Goal: Register for event/course

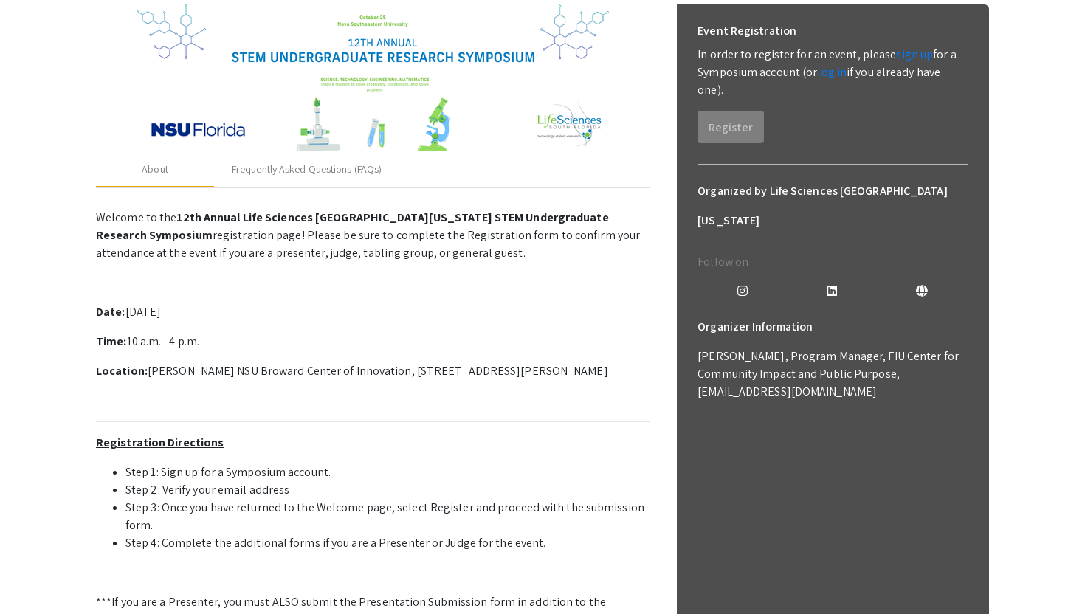
scroll to position [220, 0]
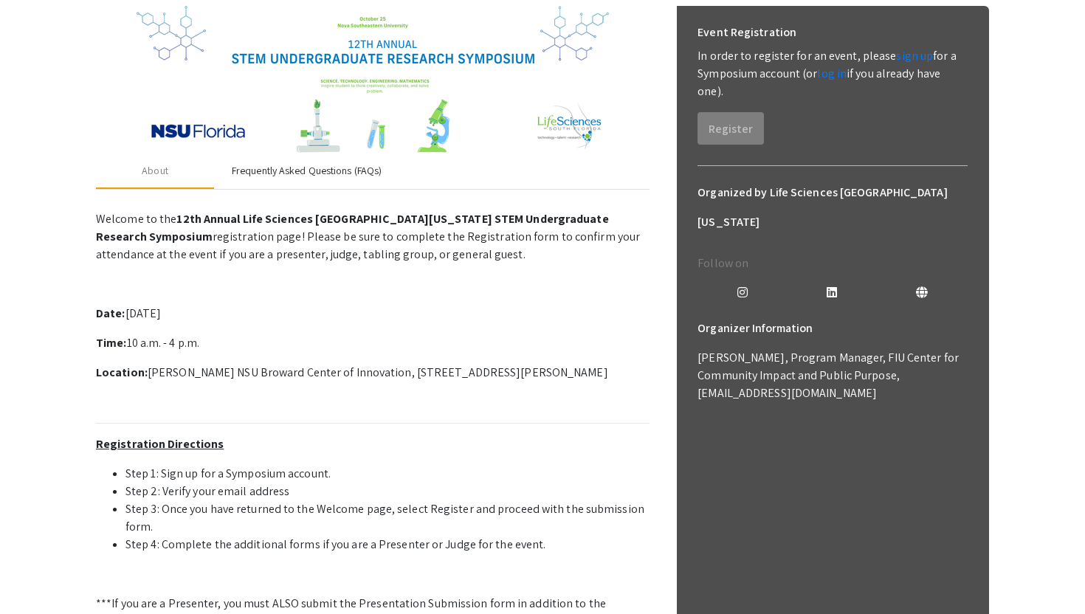
click at [375, 173] on div "Frequently Asked Questions (FAQs)" at bounding box center [307, 170] width 150 height 15
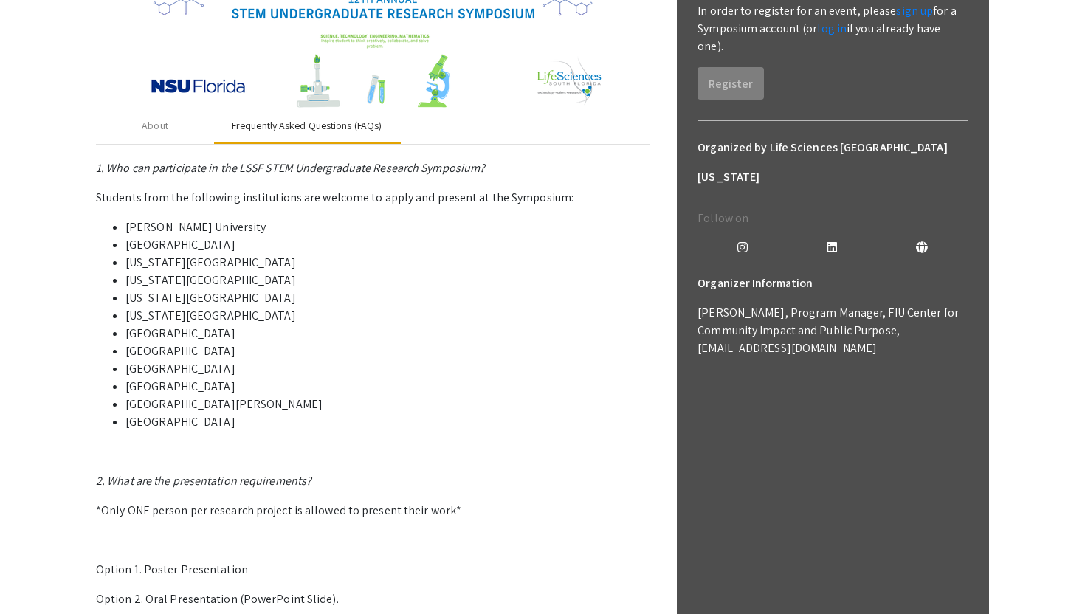
scroll to position [257, 0]
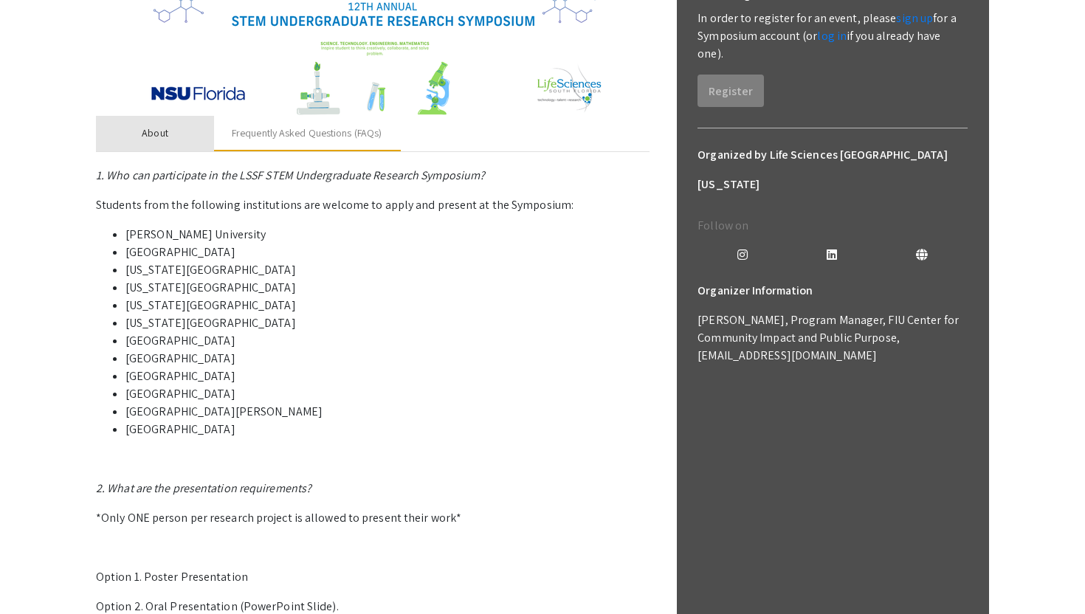
click at [164, 135] on div "About" at bounding box center [155, 132] width 27 height 15
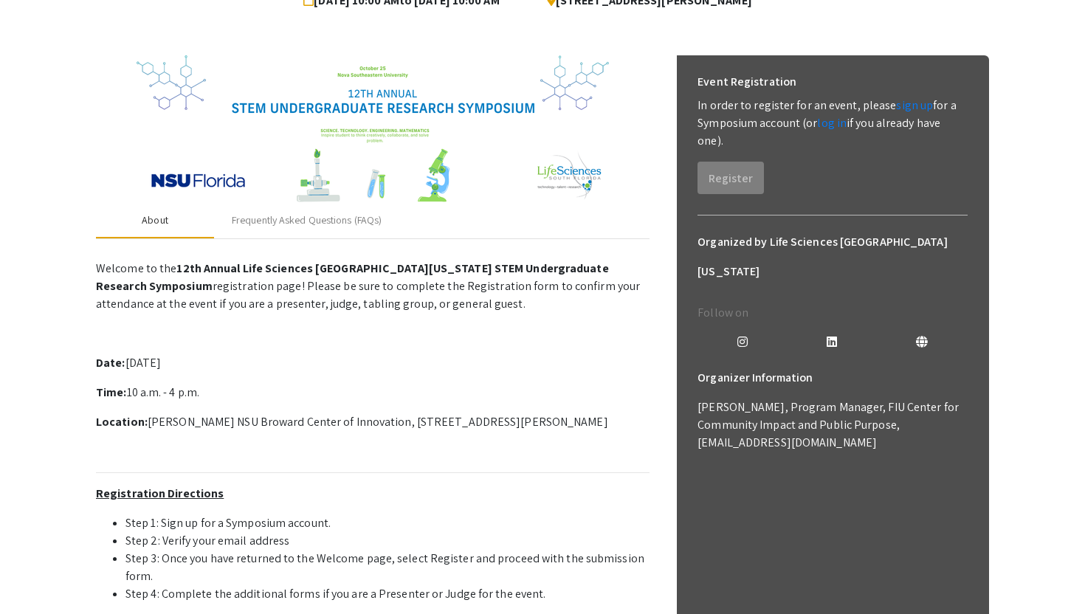
scroll to position [7, 0]
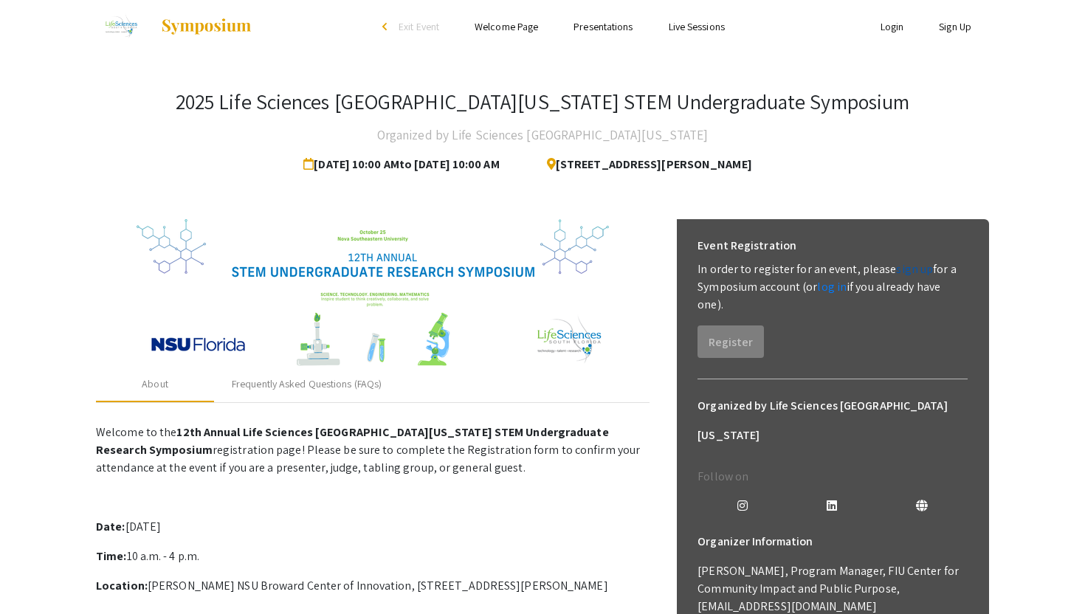
click at [914, 266] on link "sign up" at bounding box center [914, 268] width 37 height 15
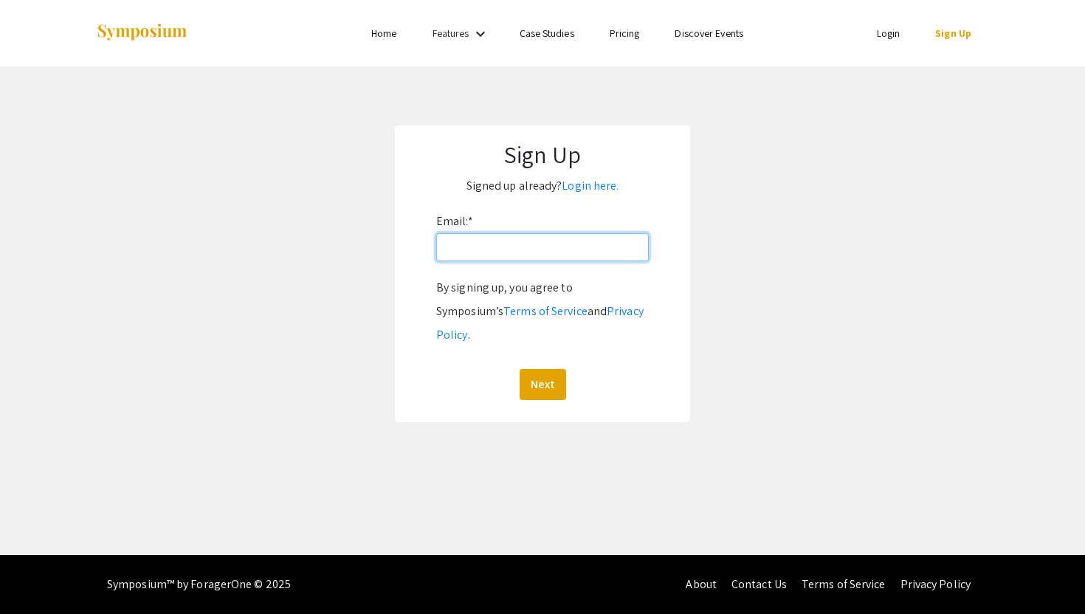
click at [572, 241] on input "Email: *" at bounding box center [542, 247] width 212 height 28
type input "[EMAIL_ADDRESS][DOMAIN_NAME]"
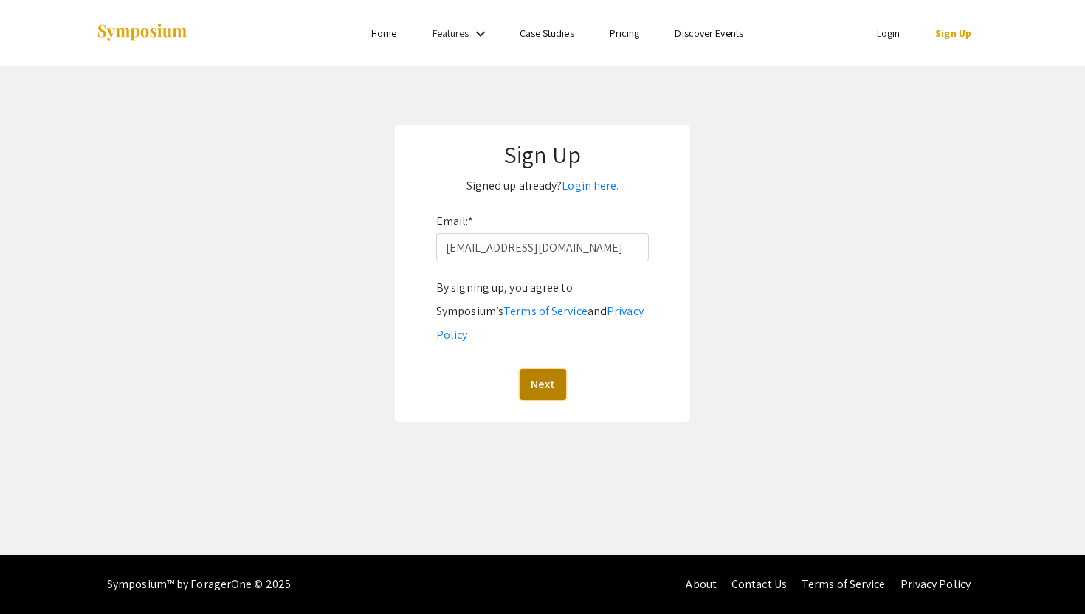
click at [550, 369] on button "Next" at bounding box center [542, 384] width 46 height 31
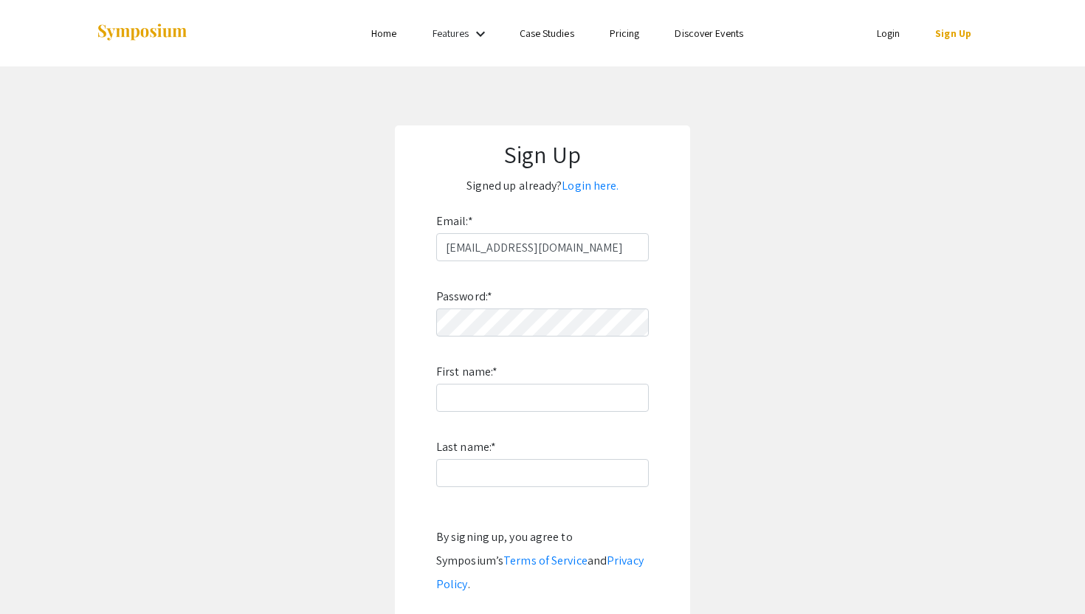
click at [534, 338] on div "Password: * First name: * Last name: * By signing up, you agree to Symposium’s …" at bounding box center [542, 455] width 212 height 388
click at [578, 403] on input "First name: *" at bounding box center [542, 398] width 212 height 28
type input "Kaylee"
type input "[PERSON_NAME]"
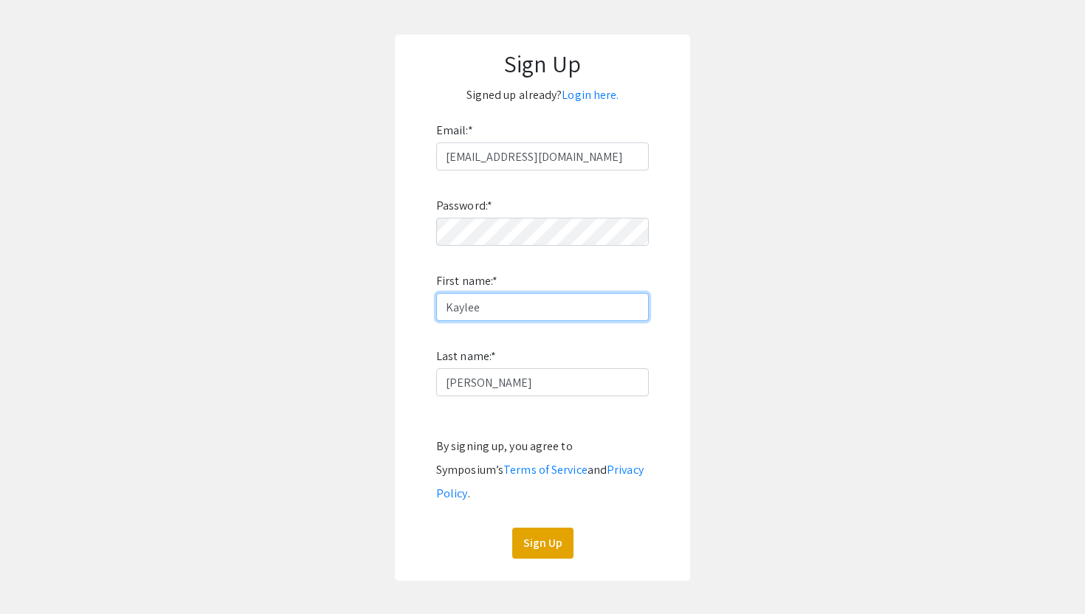
scroll to position [101, 0]
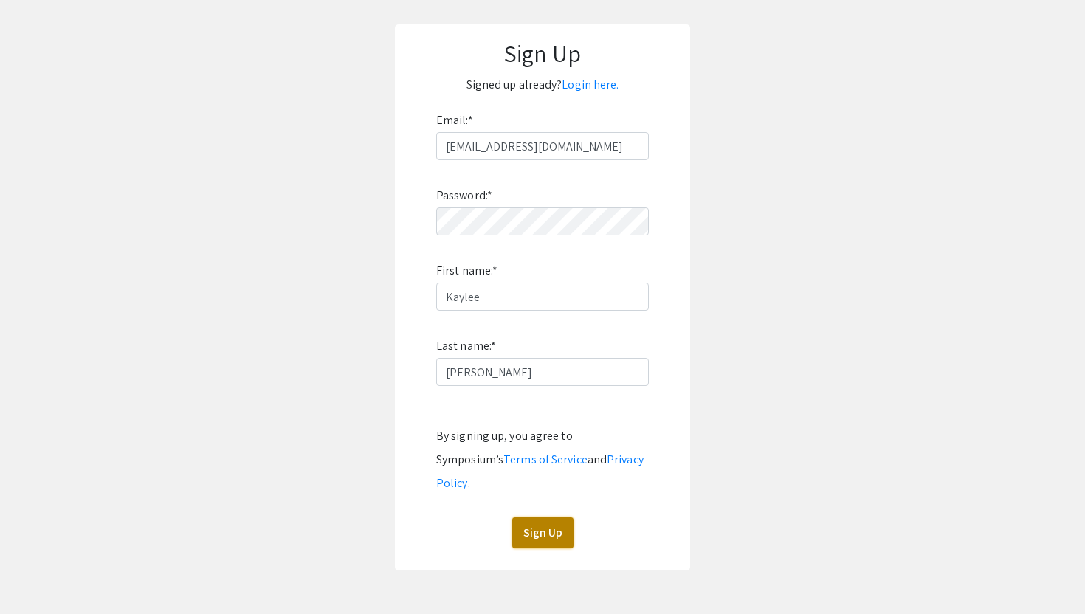
click at [541, 519] on button "Sign Up" at bounding box center [542, 532] width 61 height 31
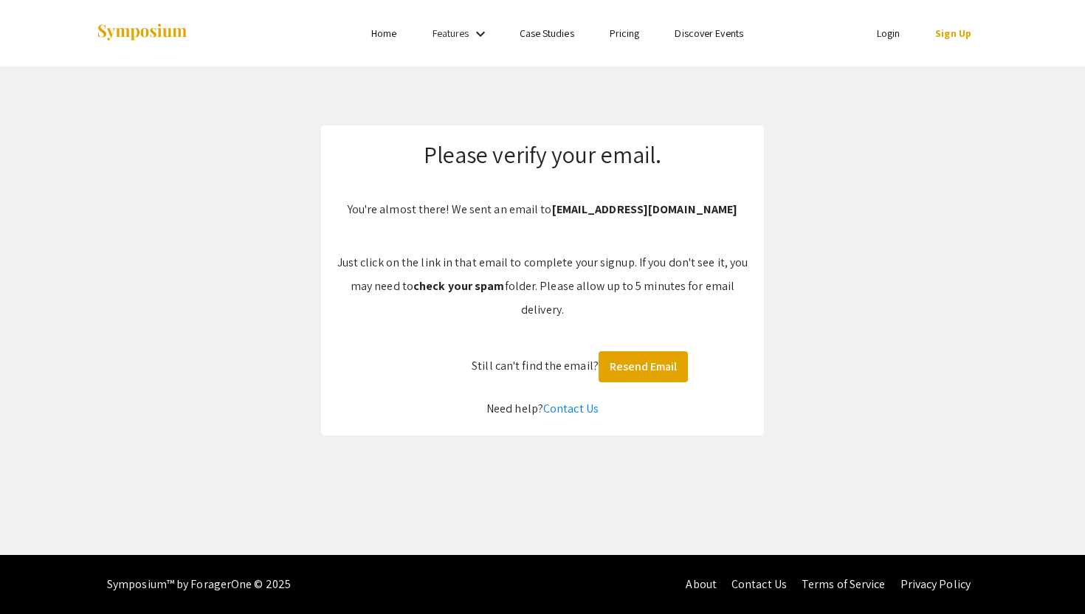
click at [888, 34] on link "Login" at bounding box center [889, 33] width 24 height 13
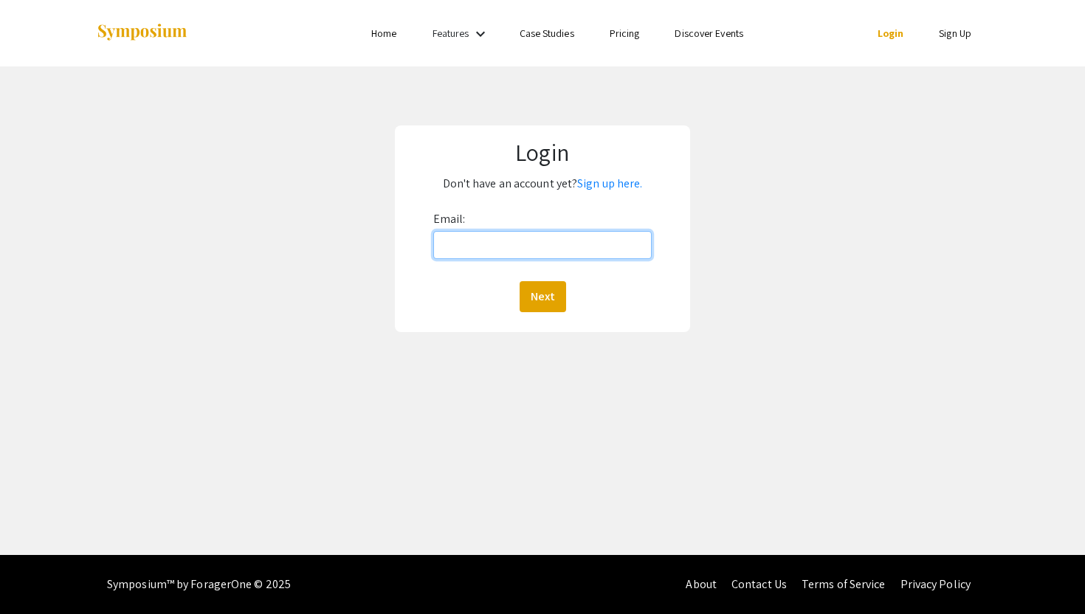
click at [594, 239] on input "Email:" at bounding box center [542, 245] width 219 height 28
type input "[EMAIL_ADDRESS][DOMAIN_NAME]"
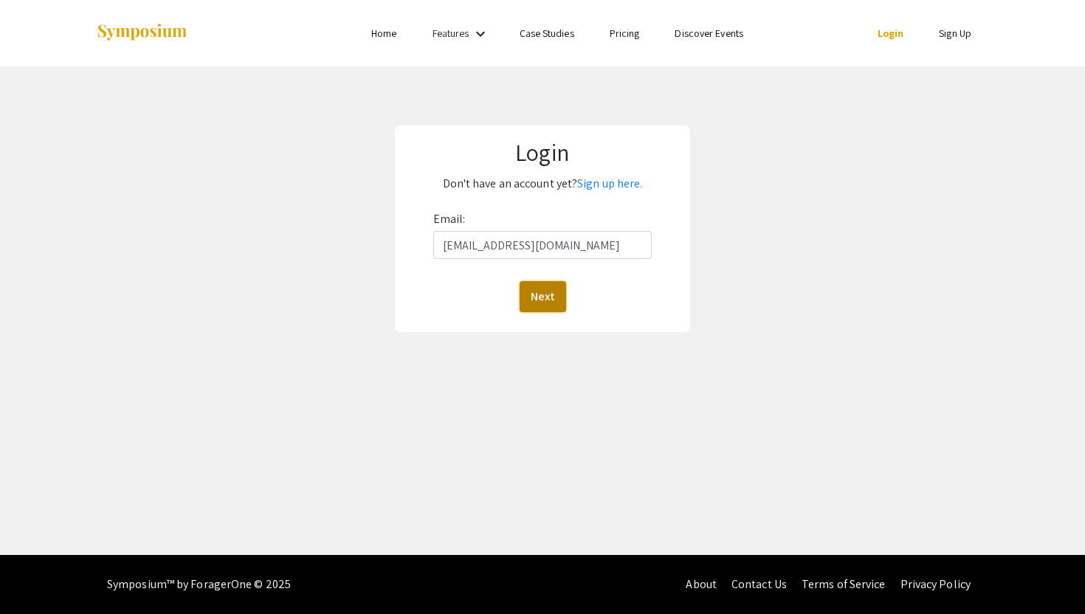
click at [555, 292] on button "Next" at bounding box center [542, 296] width 46 height 31
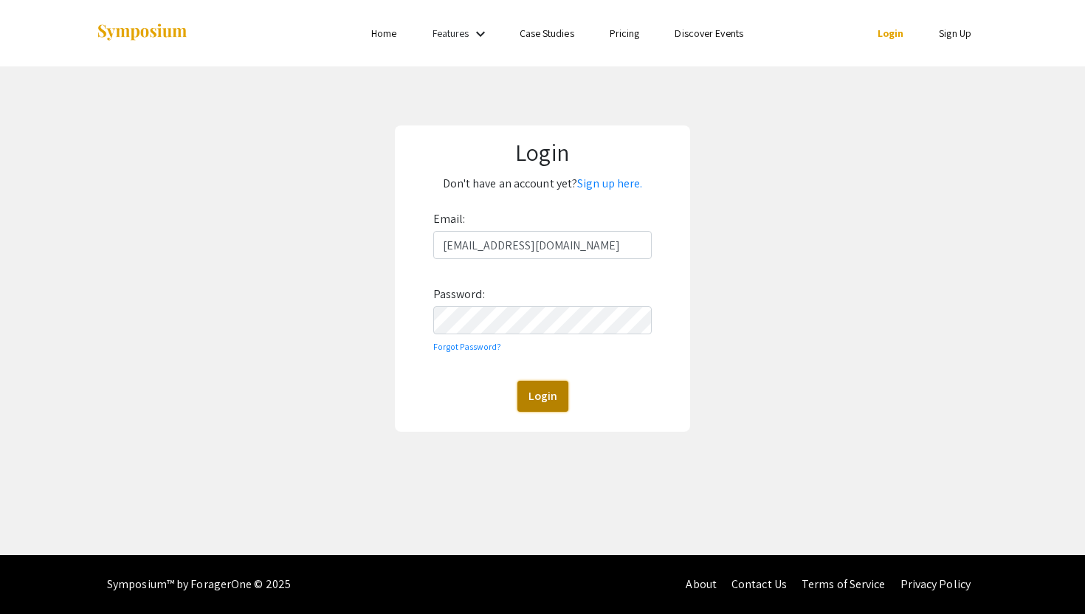
click at [525, 398] on button "Login" at bounding box center [542, 396] width 51 height 31
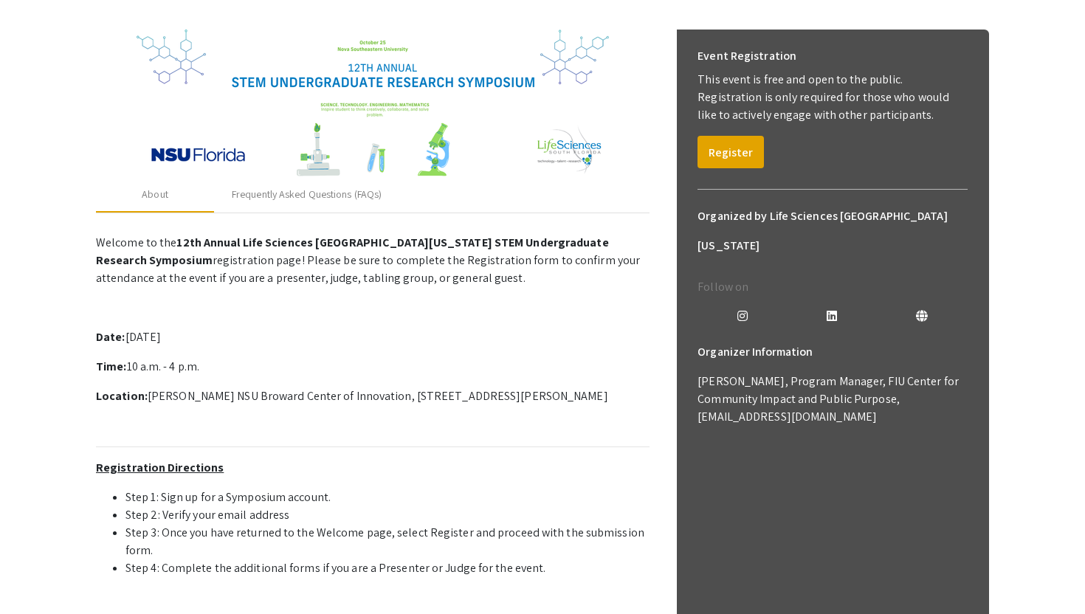
scroll to position [198, 0]
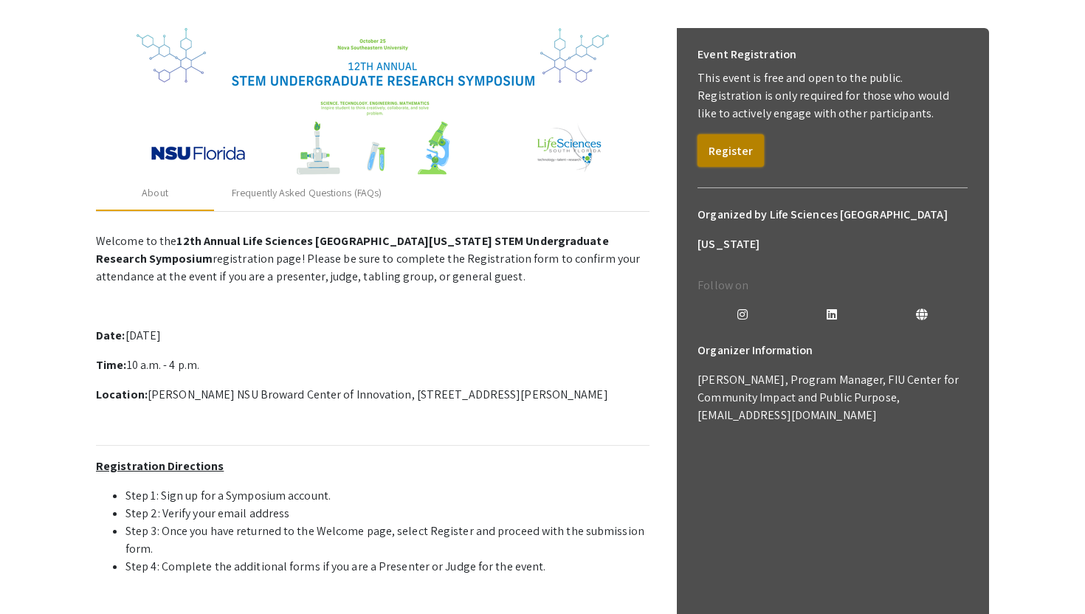
click at [732, 156] on button "Register" at bounding box center [730, 150] width 66 height 32
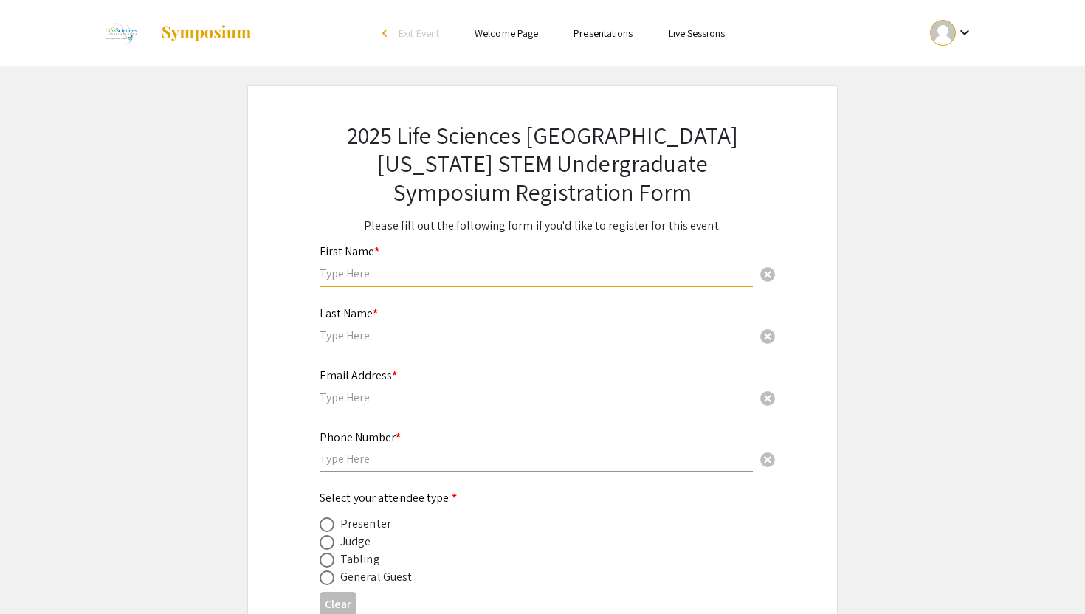
click at [559, 280] on input "text" at bounding box center [535, 273] width 433 height 15
type input "Kaylee"
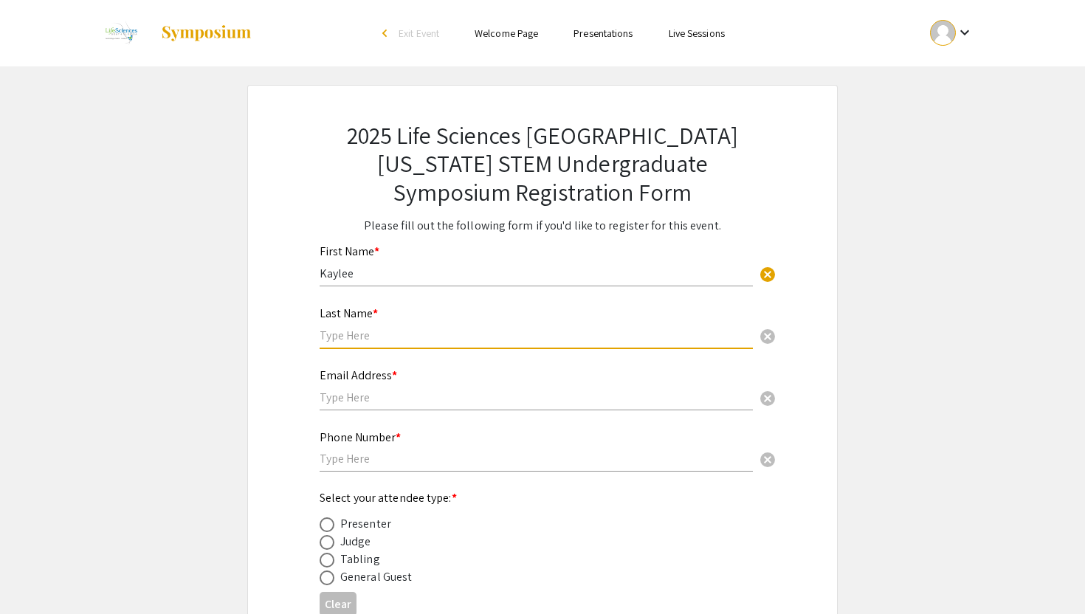
click at [427, 333] on input "text" at bounding box center [535, 335] width 433 height 15
type input "[PERSON_NAME]"
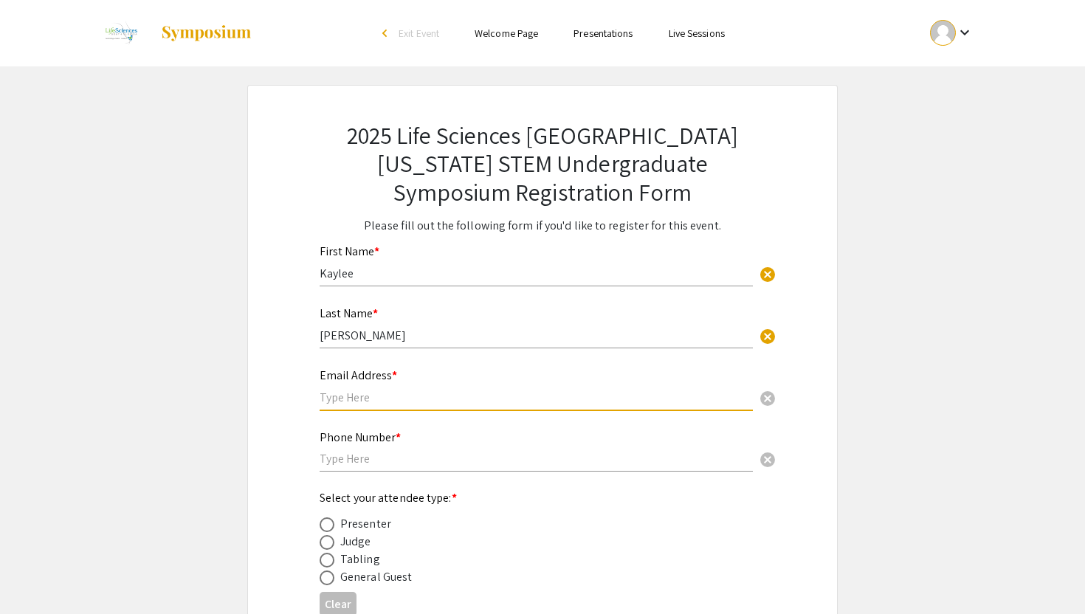
click at [459, 392] on input "text" at bounding box center [535, 397] width 433 height 15
type input "[EMAIL_ADDRESS][DOMAIN_NAME]"
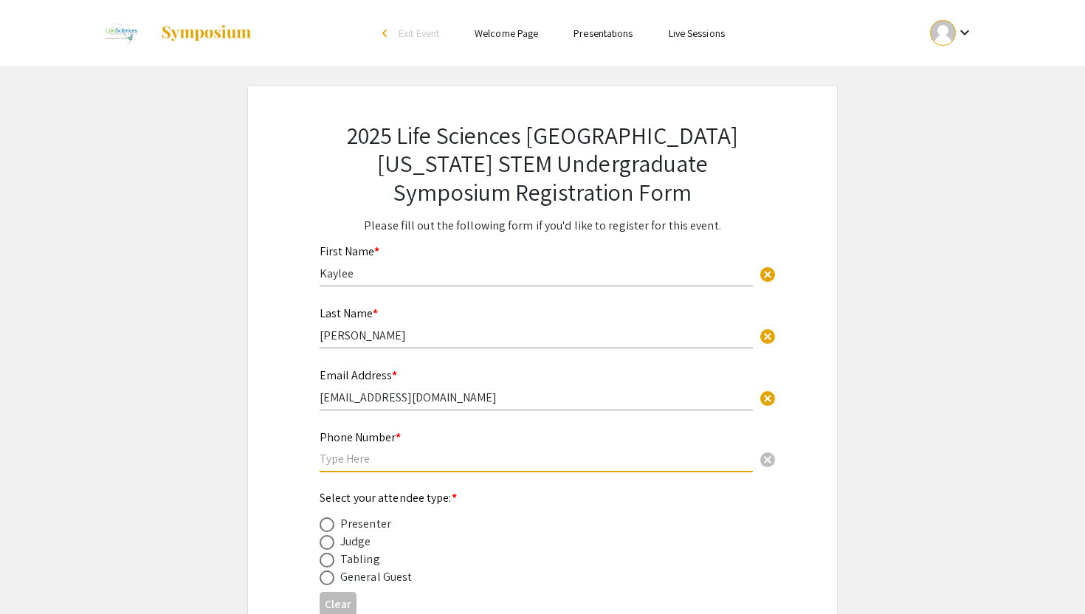
click at [390, 458] on input "text" at bounding box center [535, 458] width 433 height 15
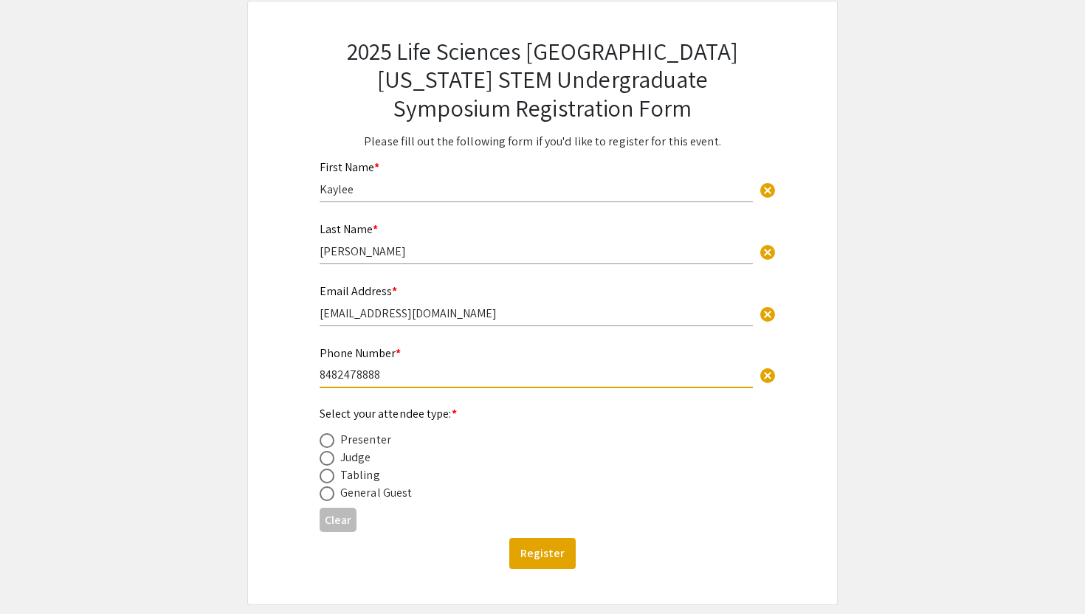
scroll to position [92, 0]
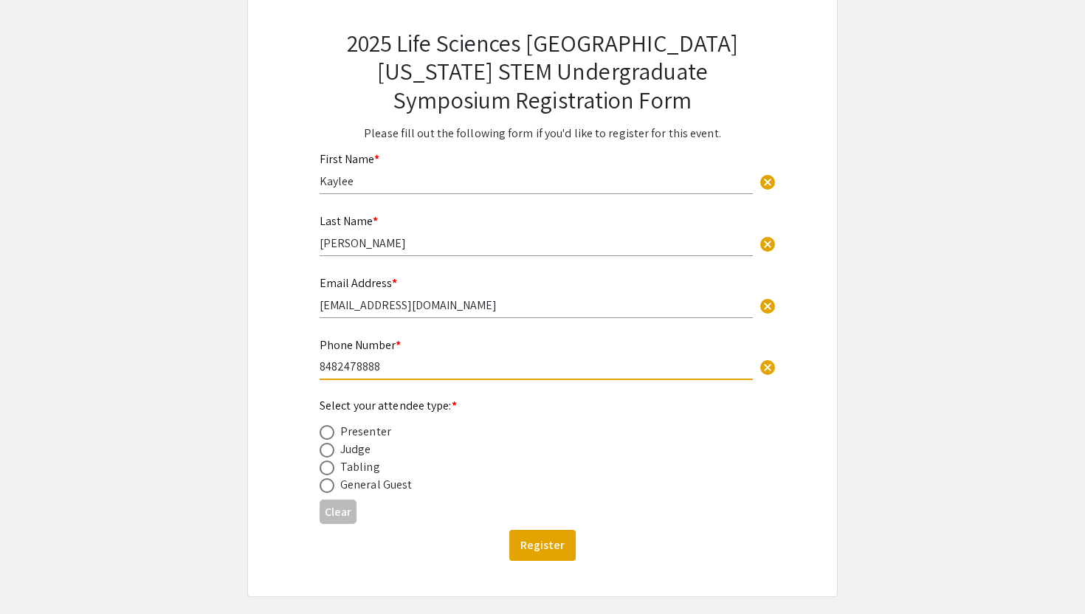
type input "8482478888"
click at [327, 437] on span at bounding box center [326, 432] width 15 height 15
click at [327, 437] on input "radio" at bounding box center [326, 432] width 15 height 15
radio input "true"
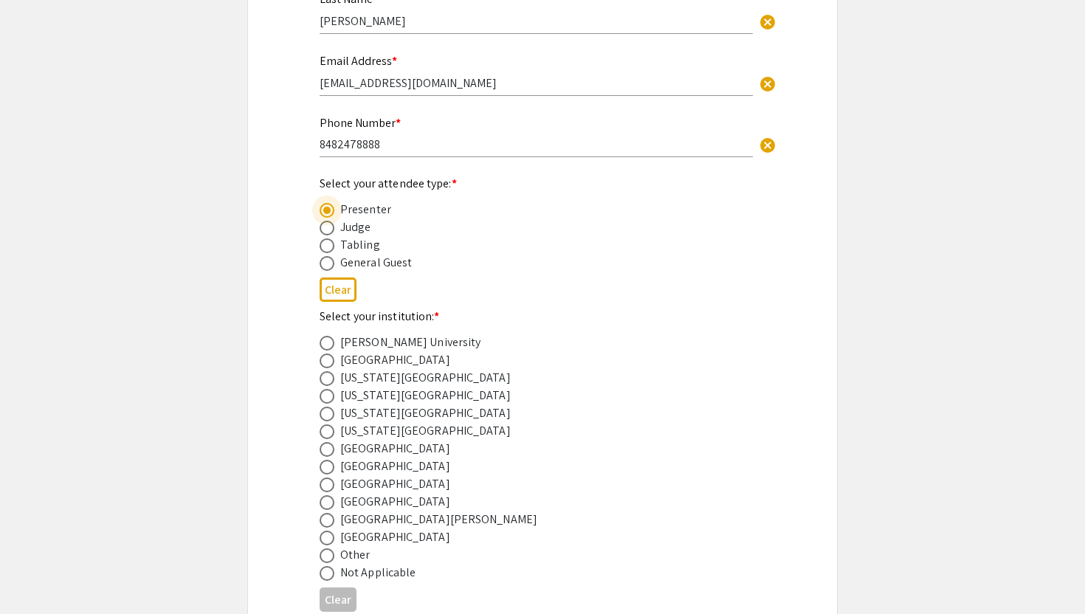
scroll to position [341, 0]
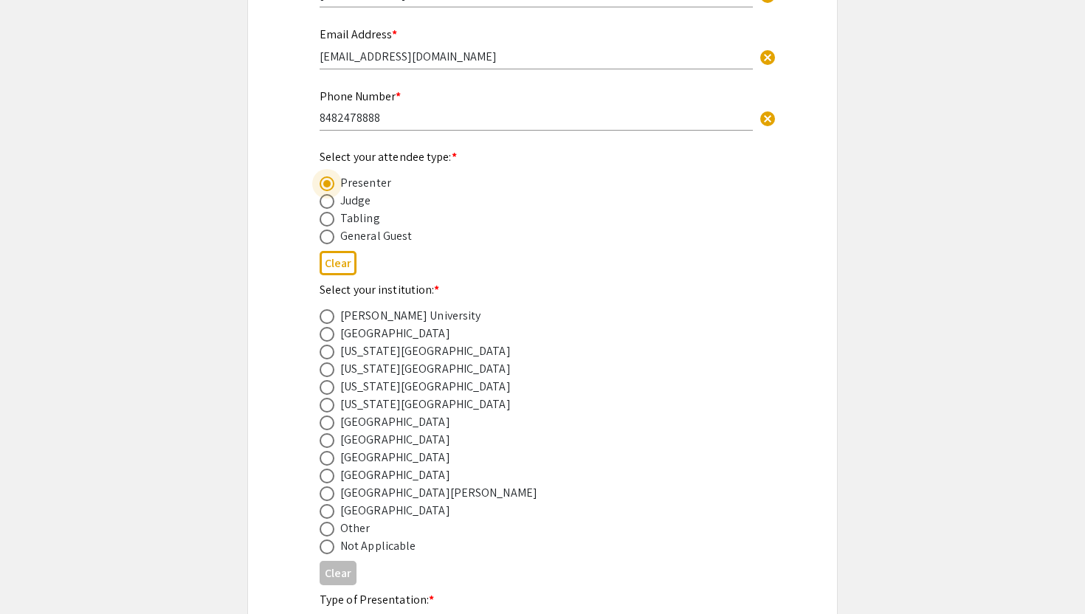
click at [331, 464] on span at bounding box center [326, 458] width 15 height 15
click at [331, 464] on input "radio" at bounding box center [326, 458] width 15 height 15
radio input "true"
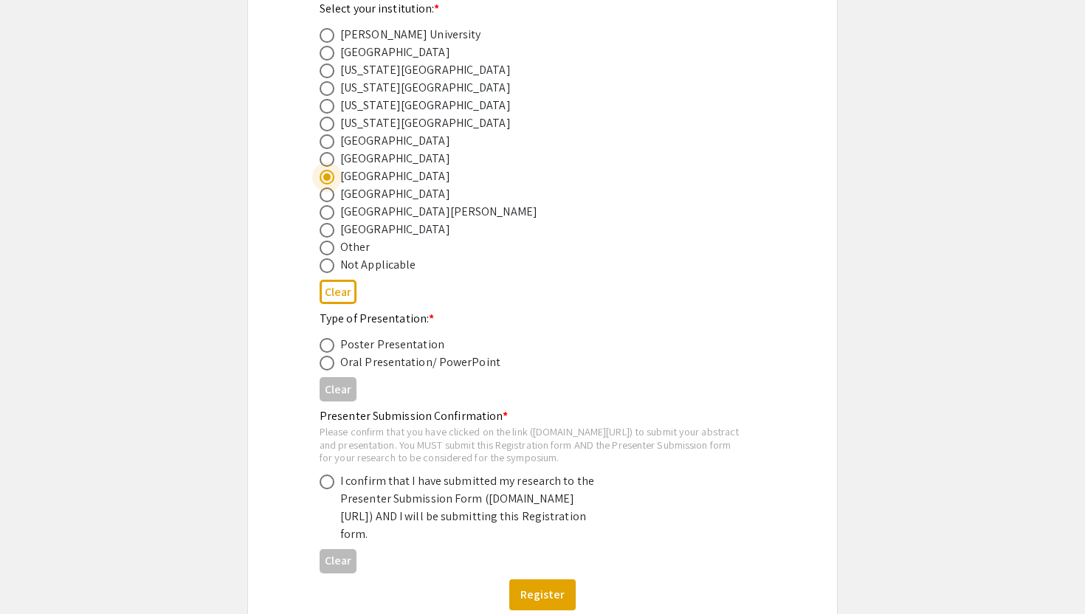
scroll to position [639, 0]
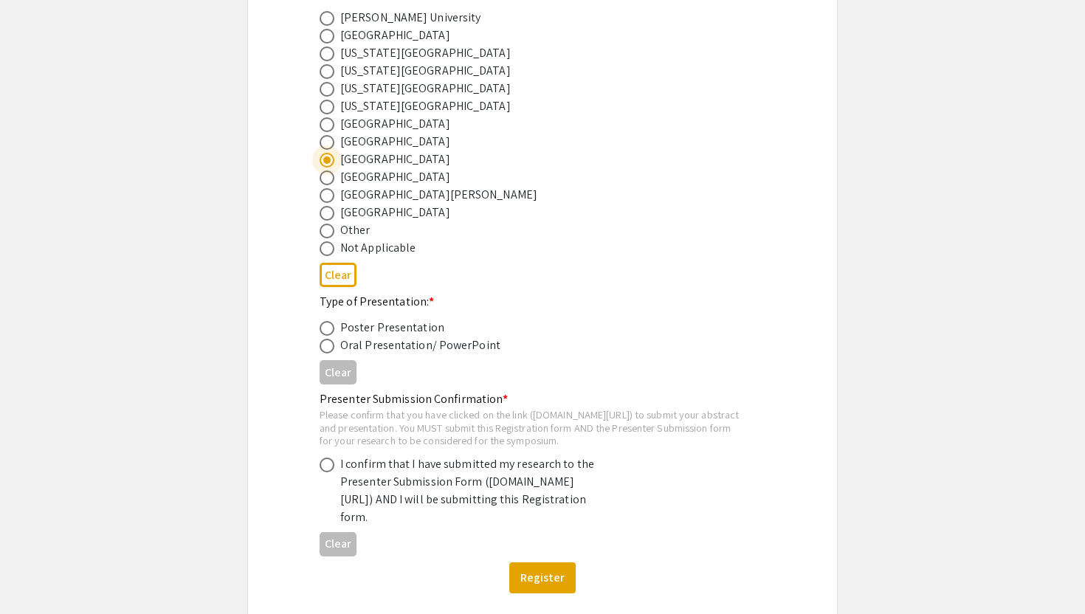
click at [331, 332] on span at bounding box center [326, 328] width 15 height 15
click at [331, 332] on input "radio" at bounding box center [326, 328] width 15 height 15
radio input "true"
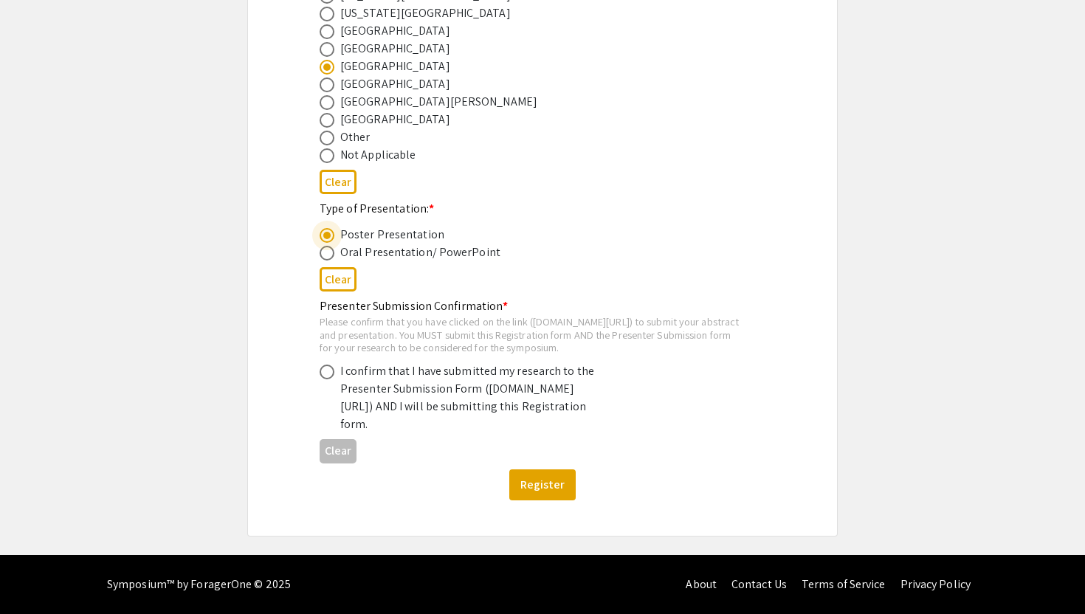
scroll to position [747, 0]
drag, startPoint x: 342, startPoint y: 408, endPoint x: 390, endPoint y: 422, distance: 50.0
click at [390, 422] on div "I confirm that I have submitted my research to the Presenter Submission Form ([…" at bounding box center [469, 397] width 258 height 71
copy div "[DOMAIN_NAME][URL]"
click at [515, 321] on div "Please confirm that you have clicked on the link ([DOMAIN_NAME][URL]) to submit…" at bounding box center [530, 334] width 422 height 39
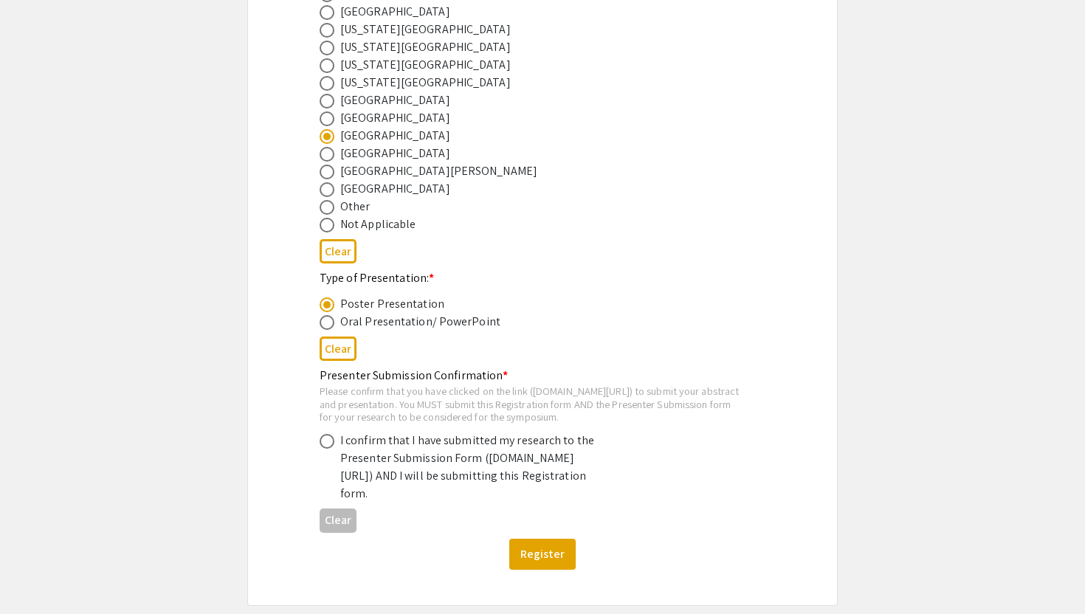
scroll to position [727, 0]
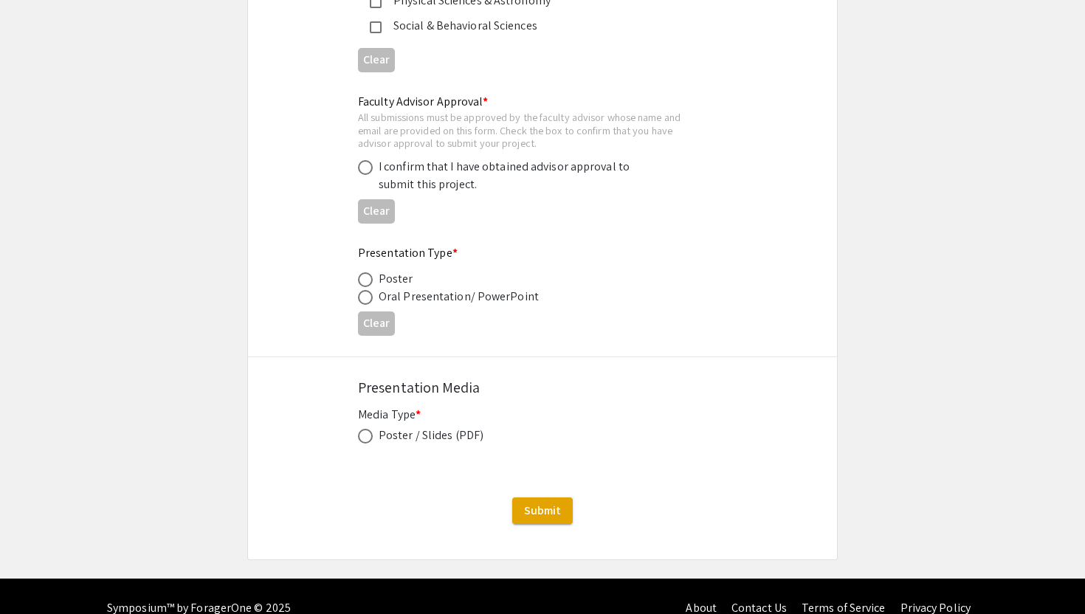
scroll to position [2216, 0]
